Goal: Share content

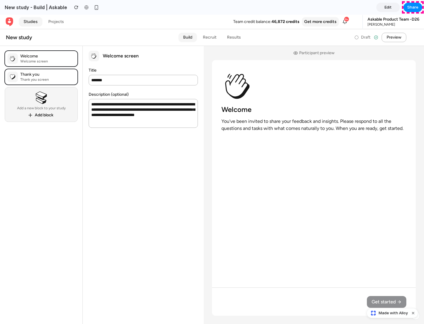
click at [413, 7] on span "Share" at bounding box center [413, 7] width 11 height 6
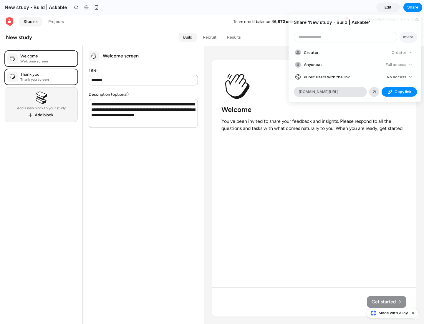
click at [400, 92] on span "Copy link" at bounding box center [403, 92] width 17 height 6
click at [393, 313] on div "Share ' New study - Build | Askable ' Invite Creator Creator Anyone at Full acc…" at bounding box center [212, 162] width 424 height 324
